Goal: Transaction & Acquisition: Purchase product/service

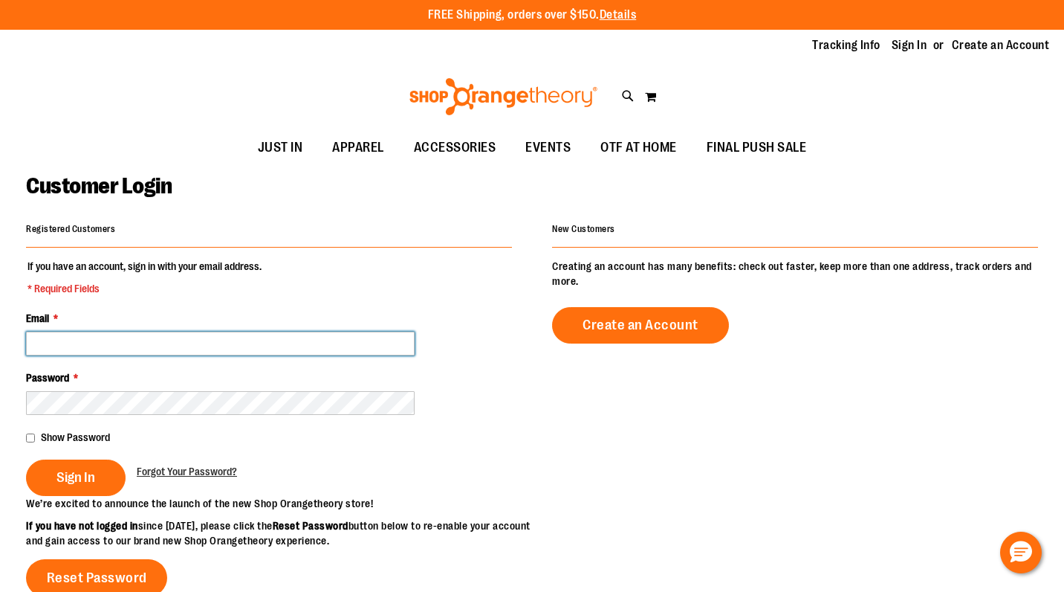
type input "**********"
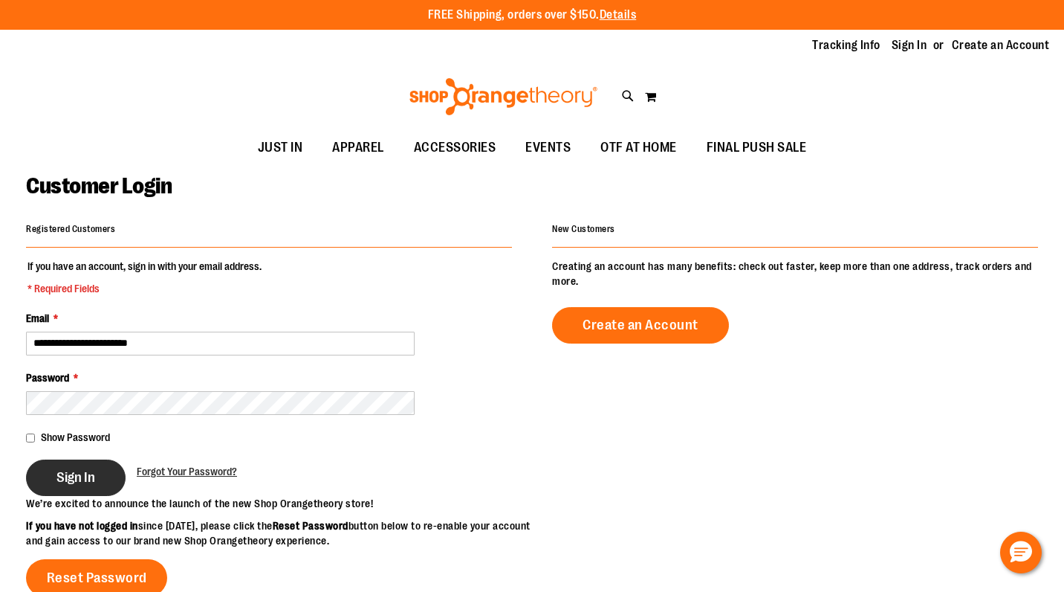
click at [90, 459] on button "Sign In" at bounding box center [76, 477] width 100 height 36
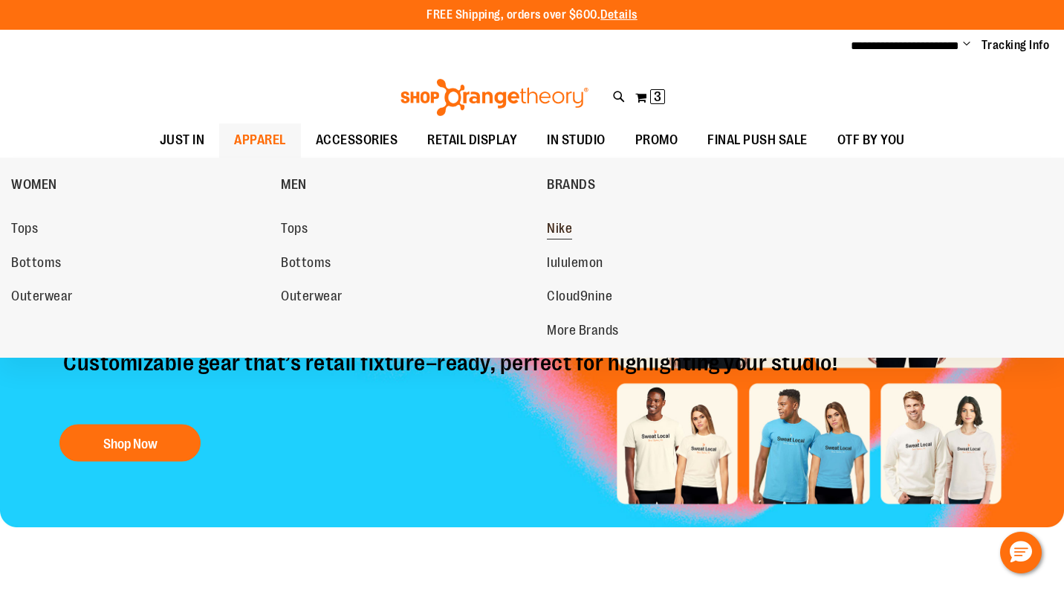
click at [553, 224] on span "Nike" at bounding box center [559, 230] width 25 height 19
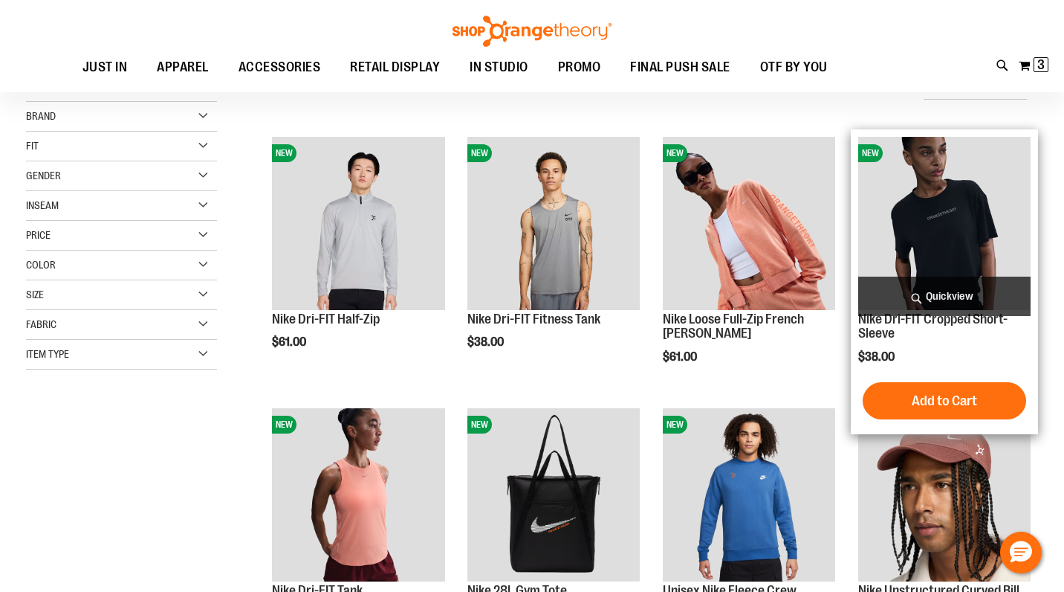
scroll to position [481, 0]
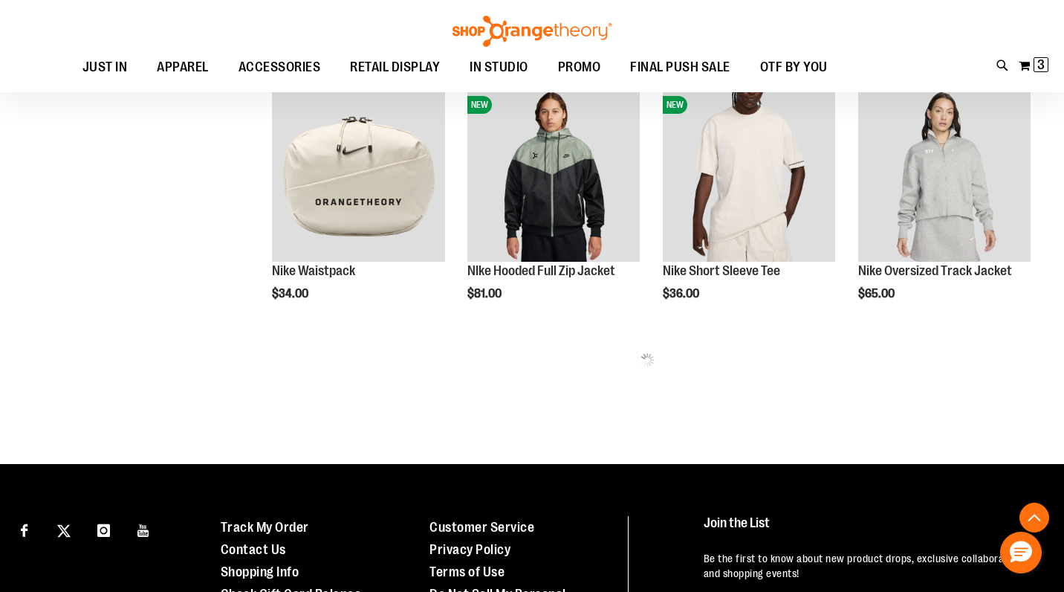
scroll to position [744, 1]
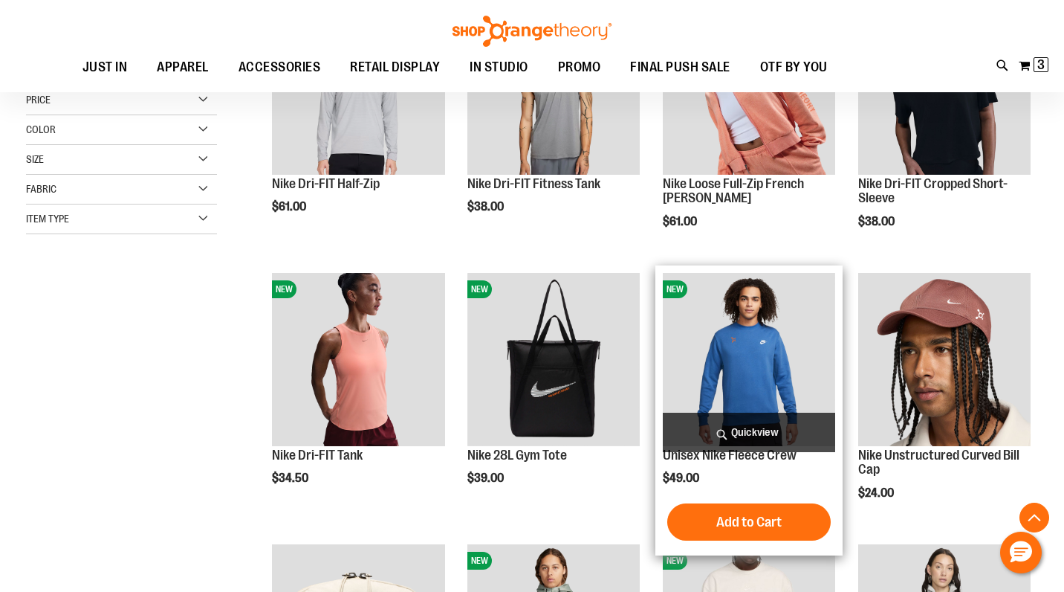
scroll to position [155, 0]
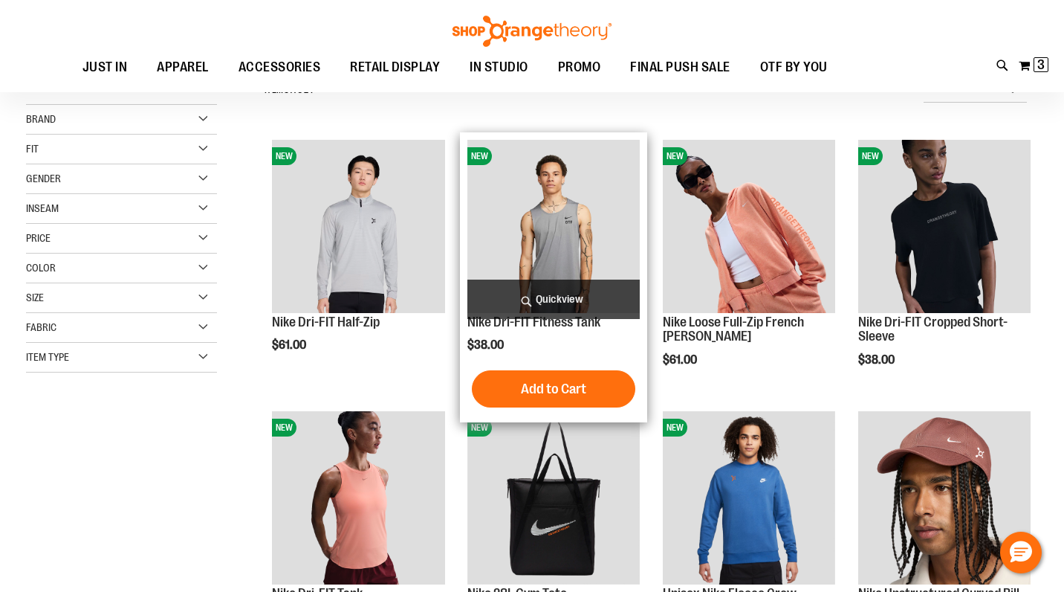
click at [560, 237] on img "product" at bounding box center [554, 226] width 172 height 172
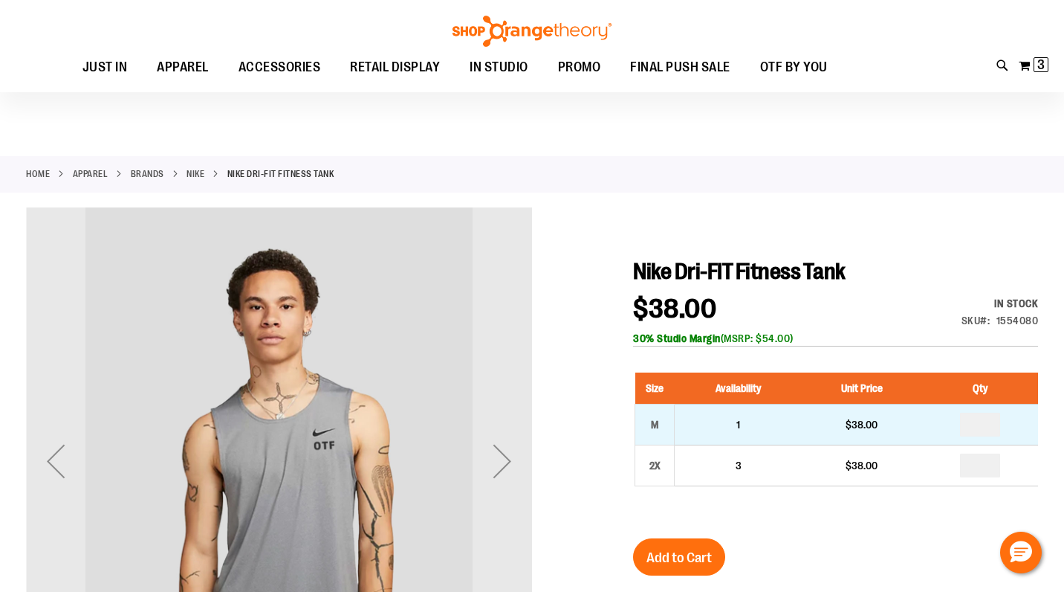
scroll to position [82, 0]
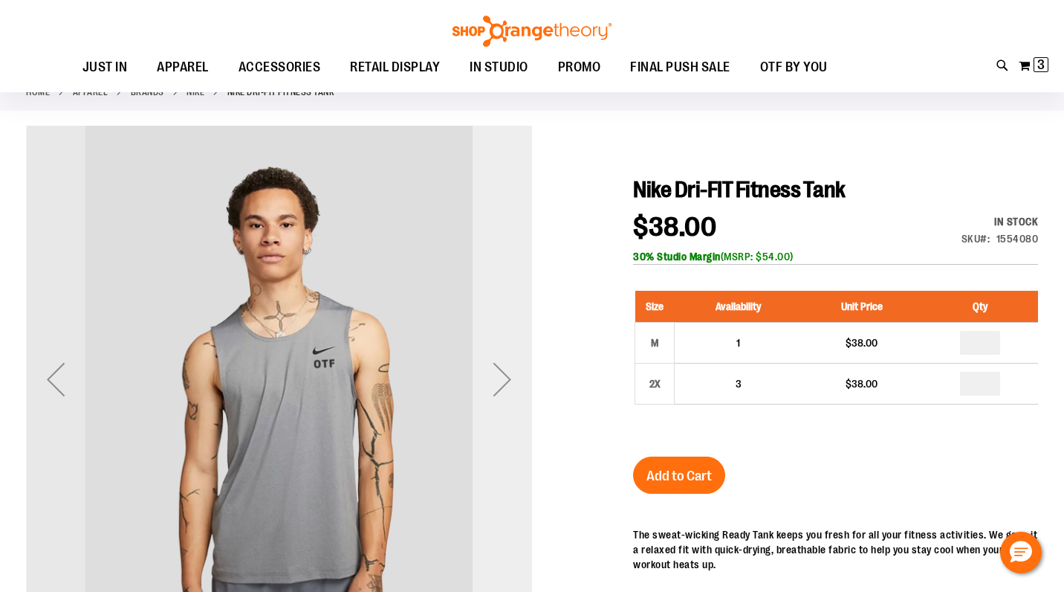
click at [485, 366] on div "Next" at bounding box center [502, 378] width 59 height 59
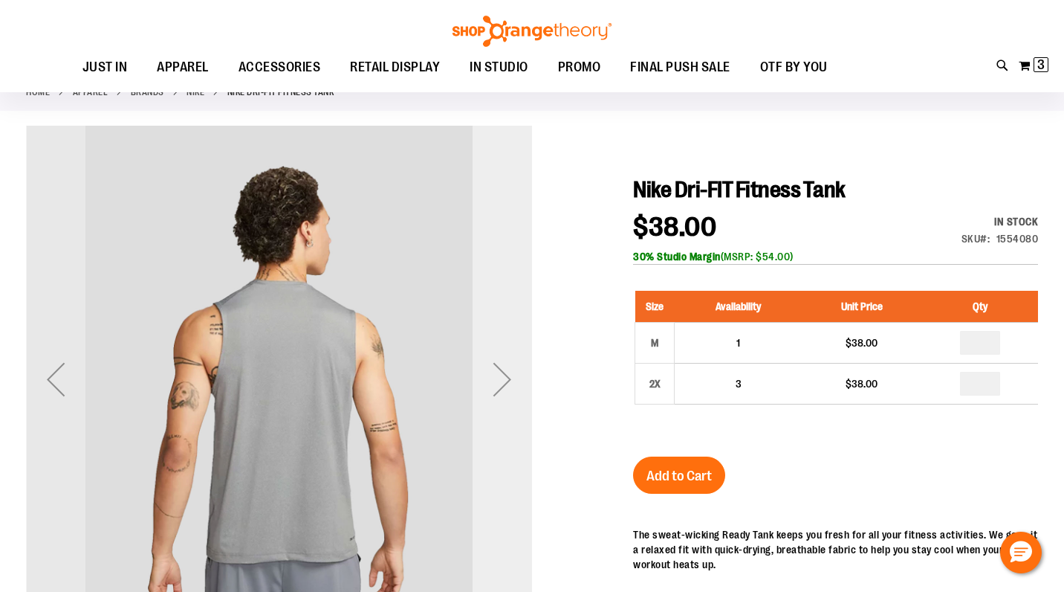
click at [502, 366] on div "Next" at bounding box center [502, 378] width 59 height 59
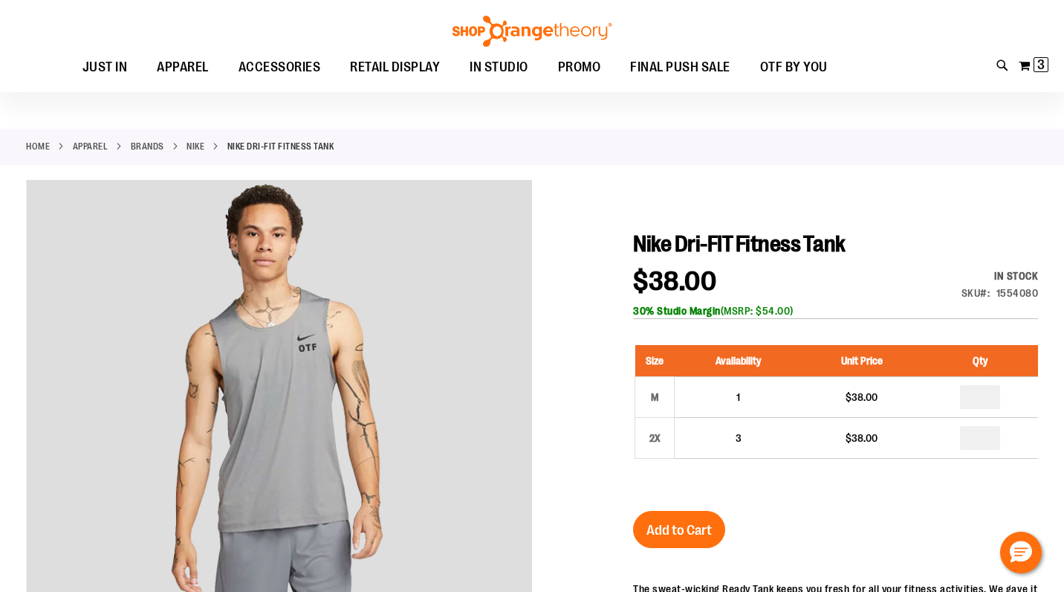
scroll to position [0, 0]
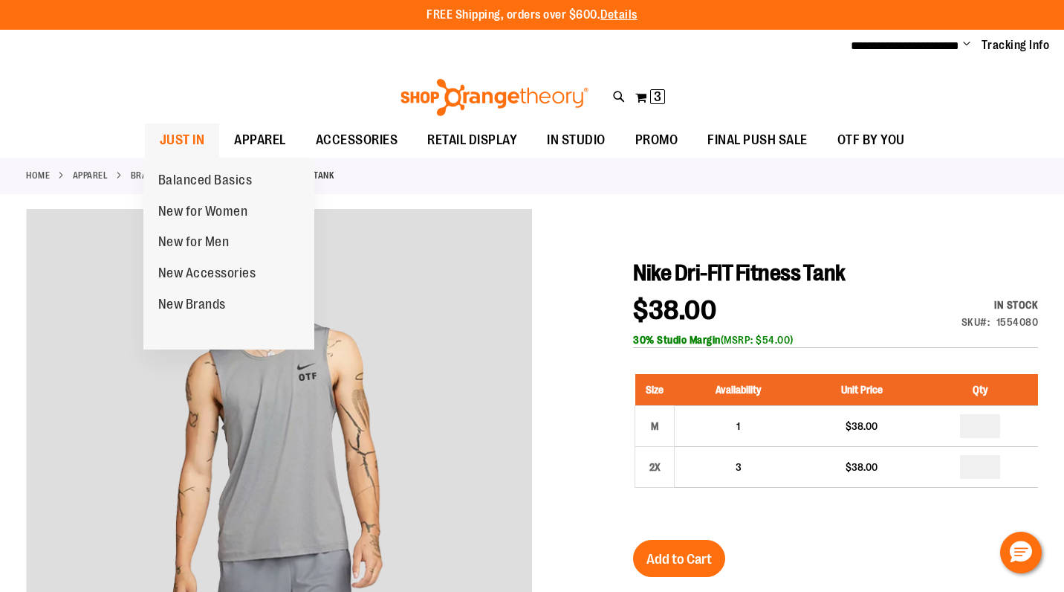
click at [175, 140] on span "JUST IN" at bounding box center [182, 139] width 45 height 33
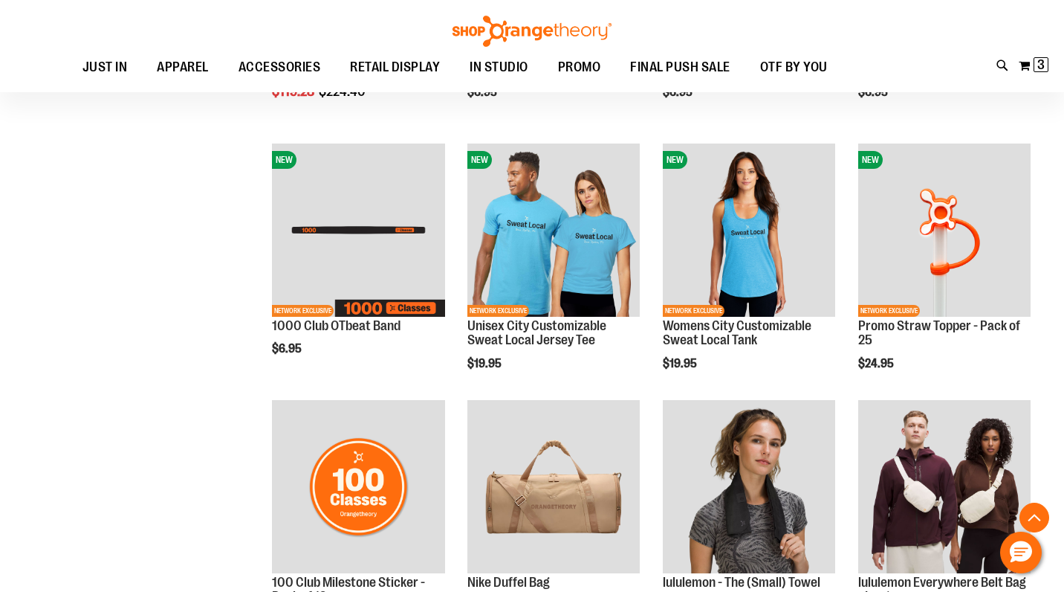
scroll to position [771, 0]
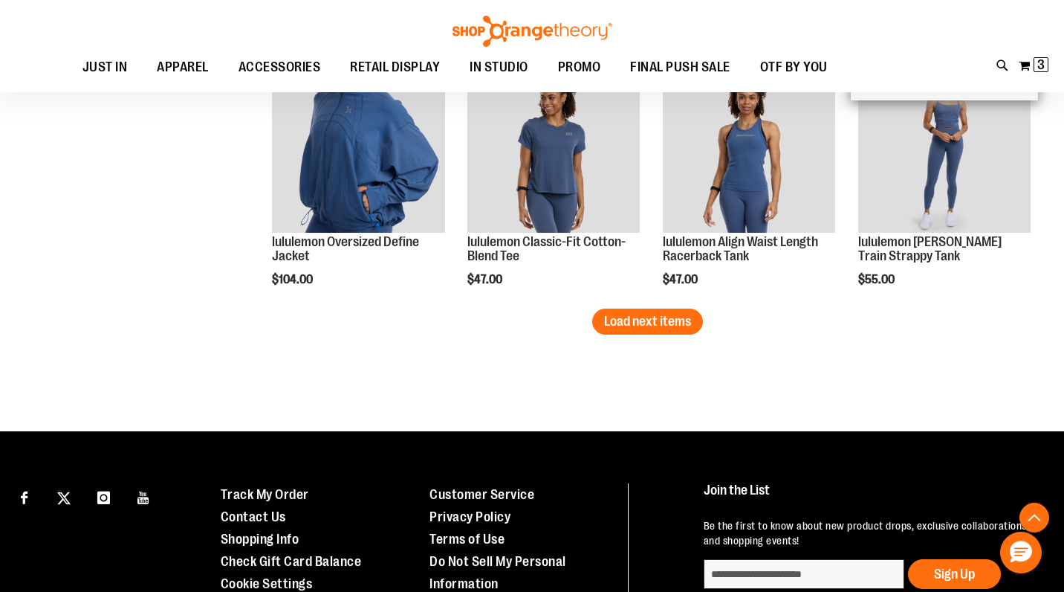
scroll to position [2322, 0]
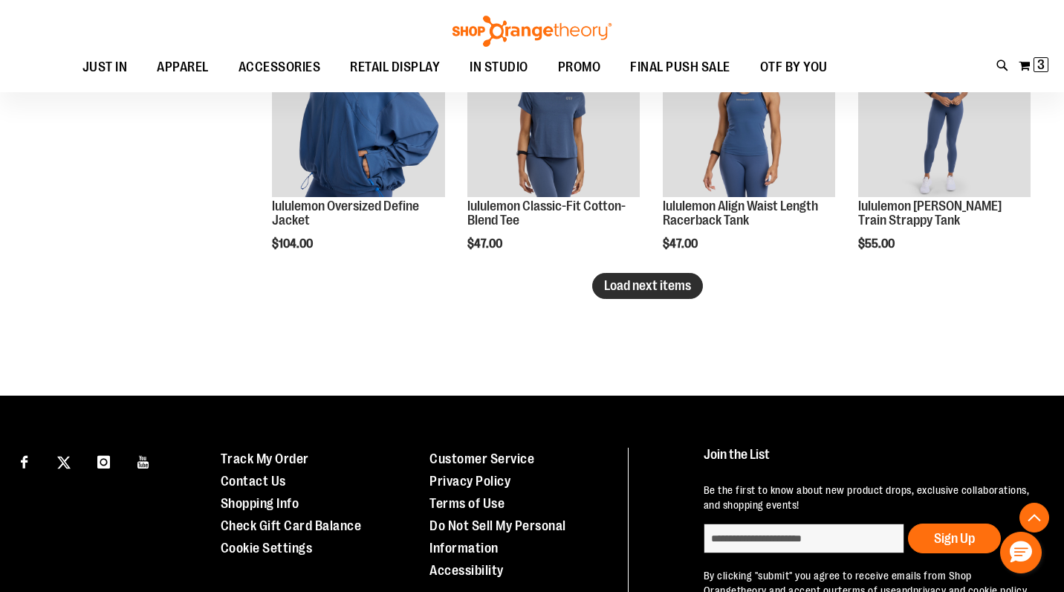
click at [631, 299] on button "Load next items" at bounding box center [647, 286] width 111 height 26
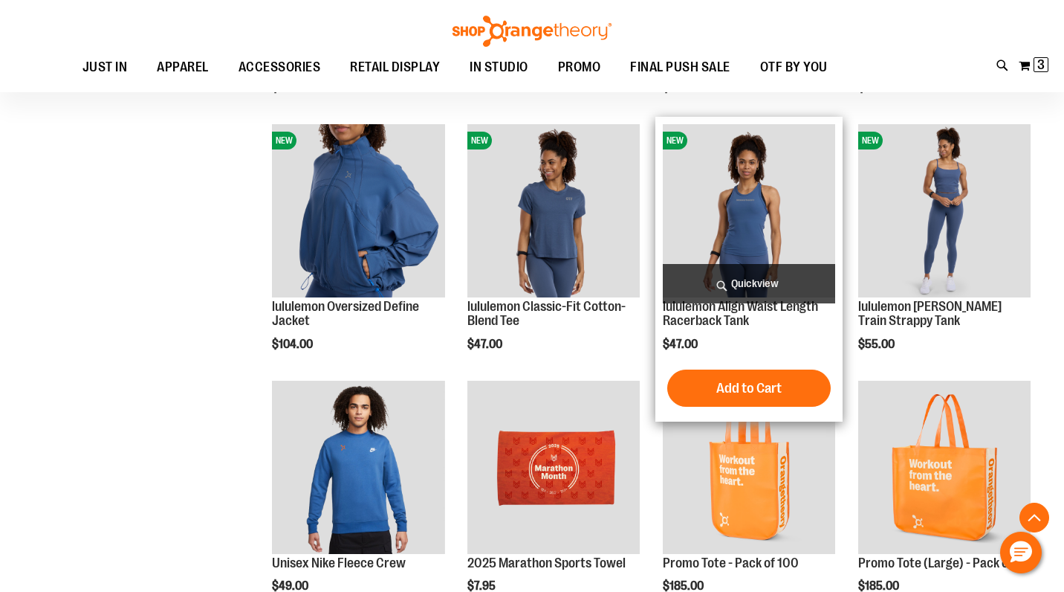
scroll to position [2306, 1]
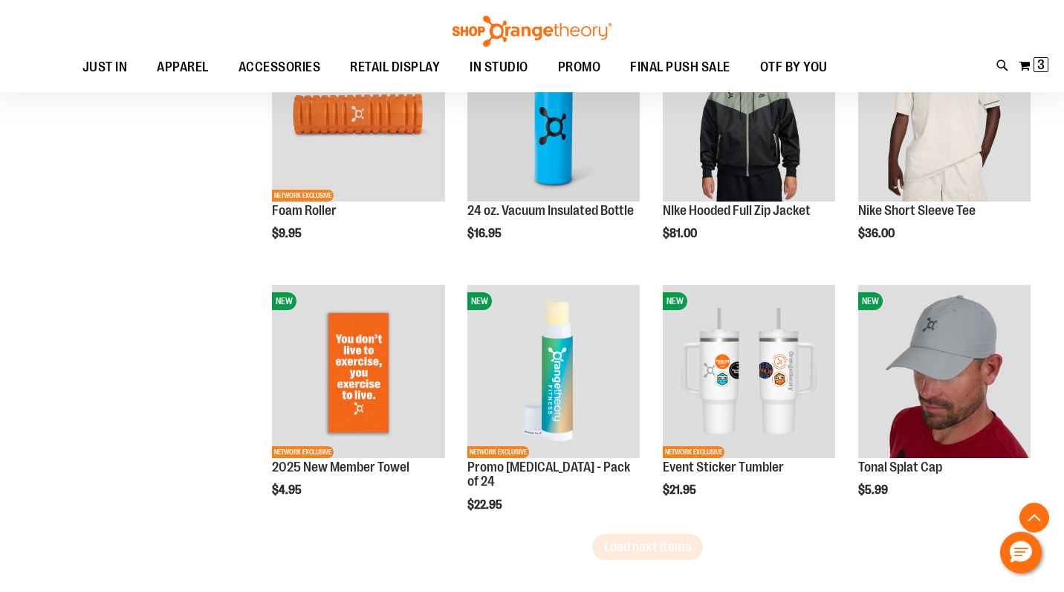
scroll to position [2967, 0]
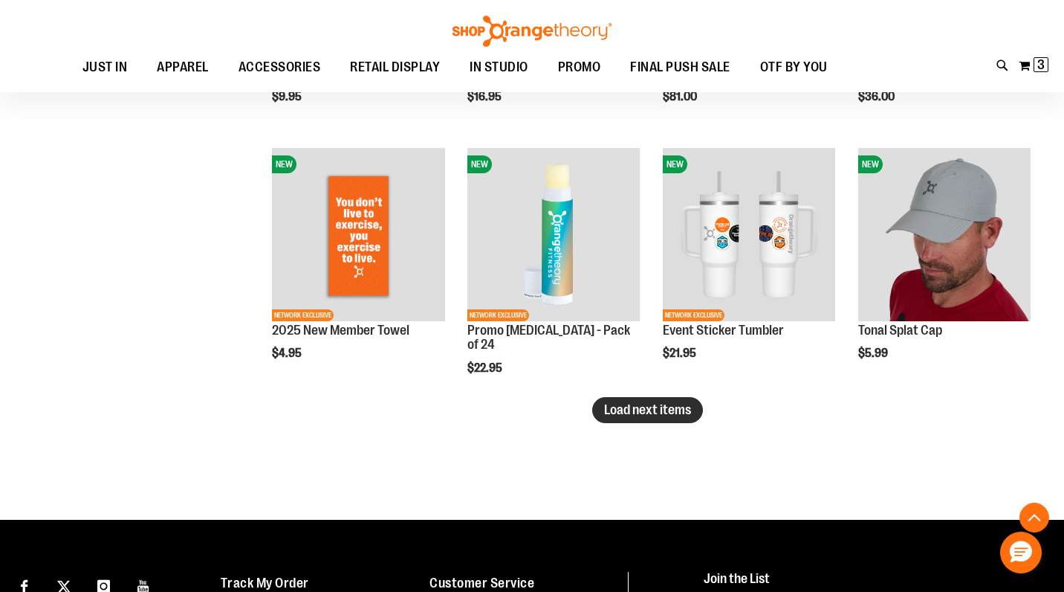
click at [685, 415] on span "Load next items" at bounding box center [647, 409] width 87 height 15
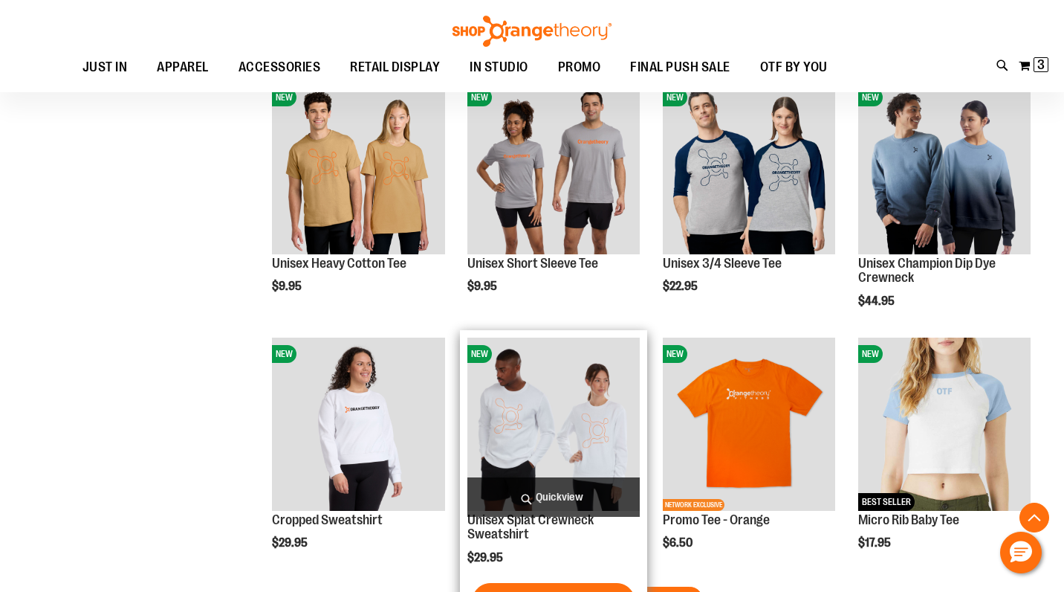
scroll to position [3904, 0]
